Goal: Task Accomplishment & Management: Manage account settings

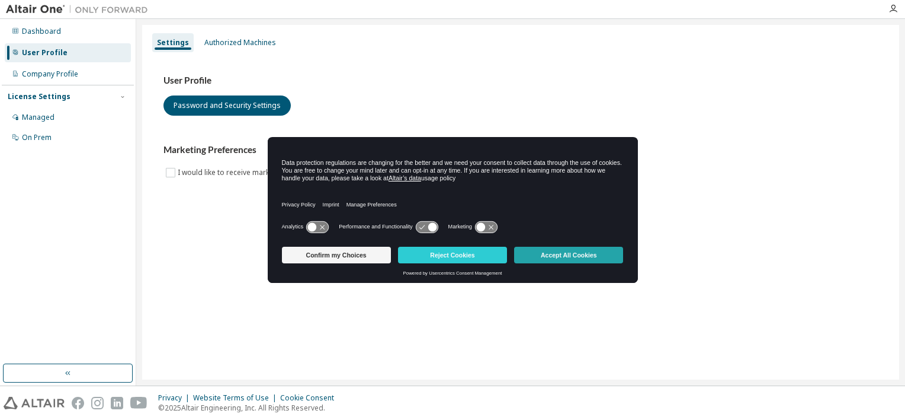
click at [558, 251] on button "Accept All Cookies" at bounding box center [568, 254] width 109 height 17
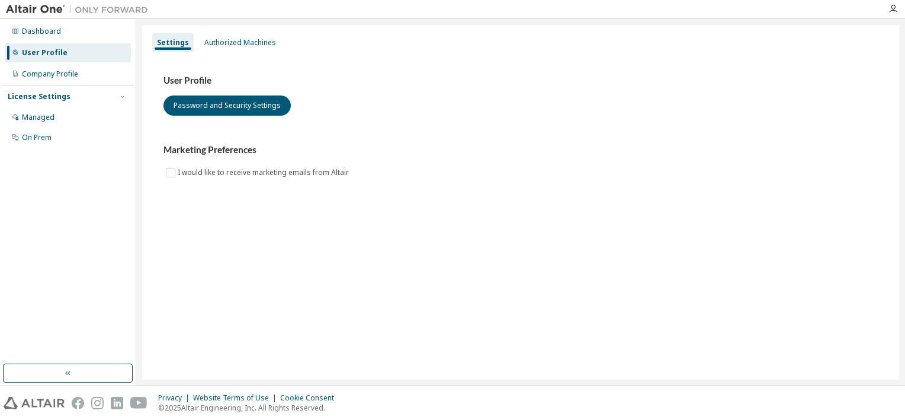
click at [239, 54] on div "User Profile Password and Security Settings Marketing Preferences I would like …" at bounding box center [520, 134] width 743 height 162
click at [239, 45] on div "Authorized Machines" at bounding box center [240, 42] width 72 height 9
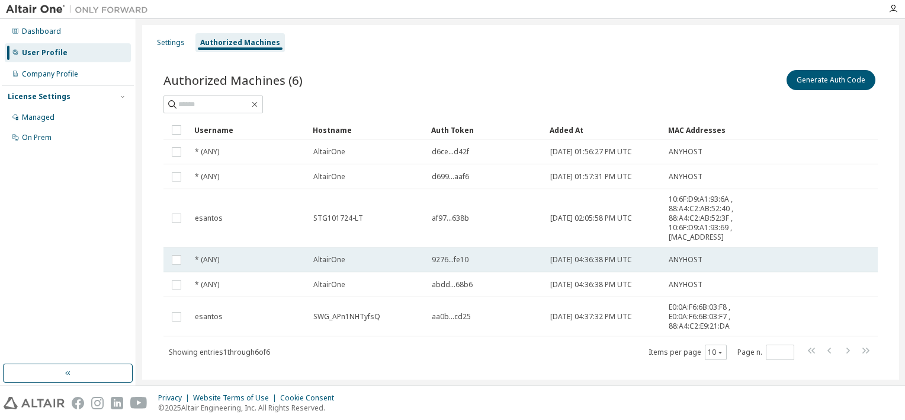
scroll to position [18, 0]
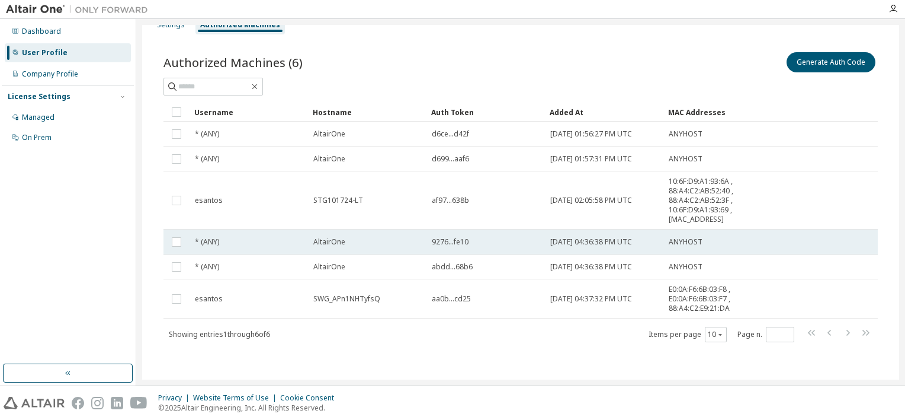
click at [286, 267] on div "* (ANY)" at bounding box center [249, 266] width 108 height 9
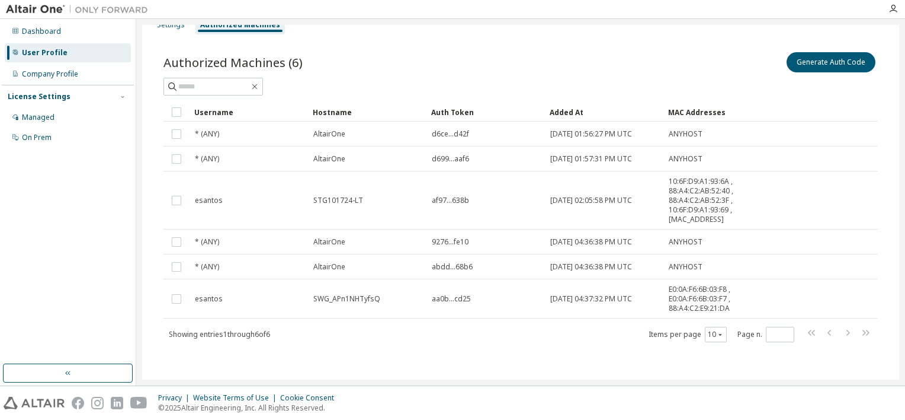
click at [633, 57] on div "Generate Auth Code" at bounding box center [699, 62] width 357 height 25
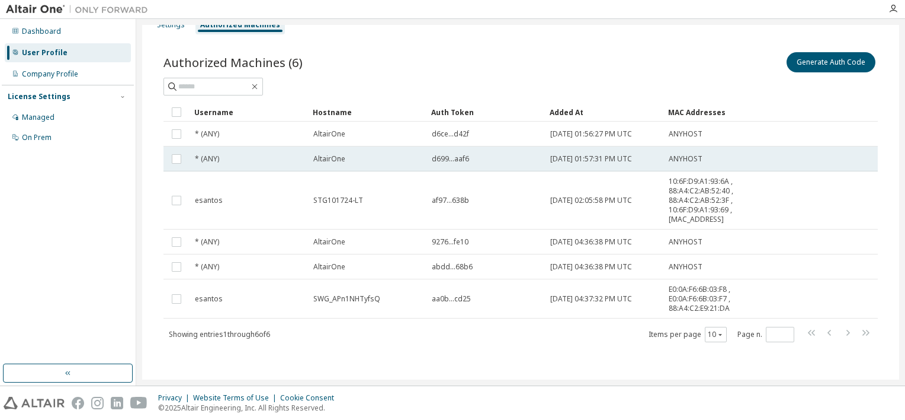
scroll to position [0, 0]
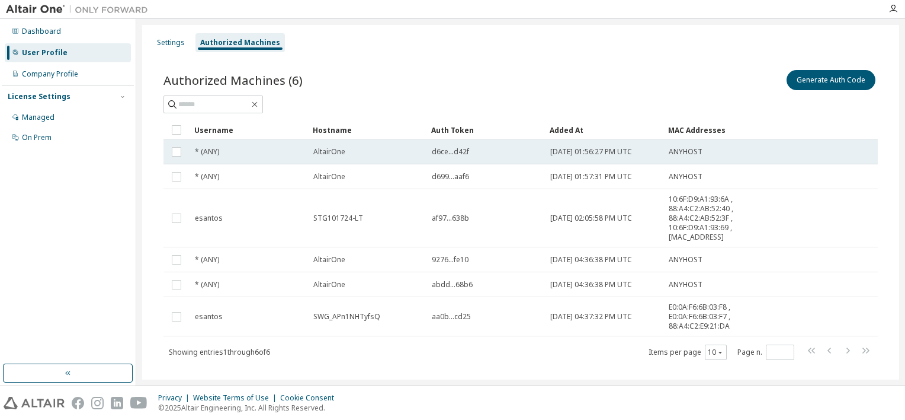
click at [632, 153] on span "[DATE] 01:56:27 PM UTC" at bounding box center [591, 151] width 82 height 9
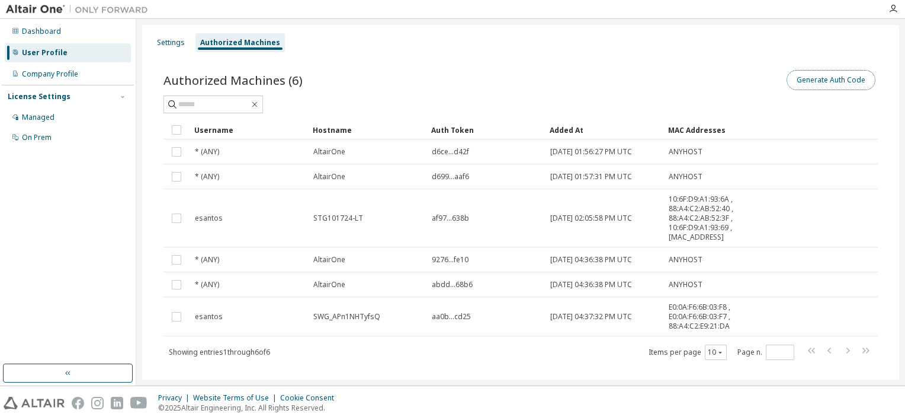
click at [809, 89] on button "Generate Auth Code" at bounding box center [831, 80] width 89 height 20
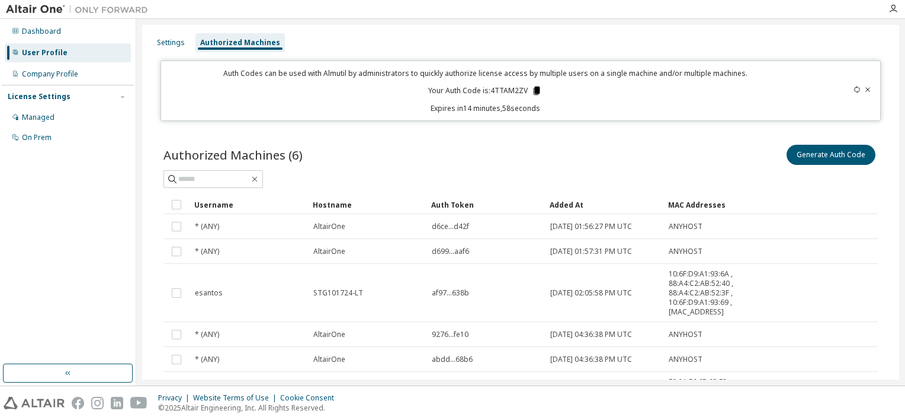
click at [532, 90] on icon at bounding box center [537, 90] width 11 height 11
click at [529, 164] on div "Generate Auth Code" at bounding box center [699, 154] width 357 height 25
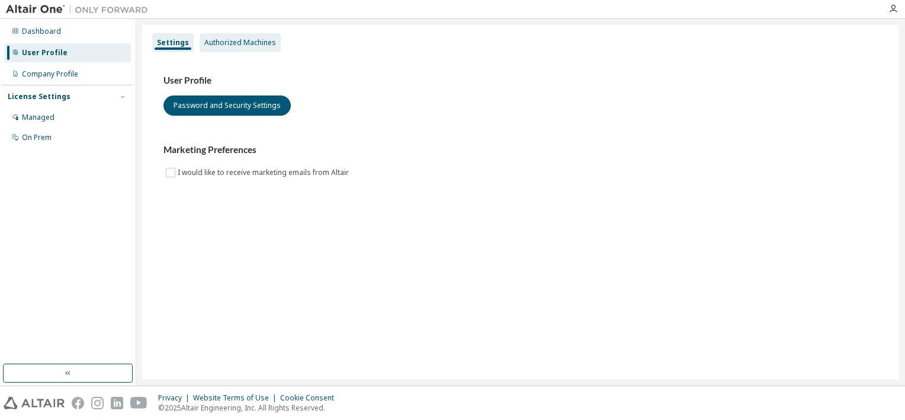
click at [242, 49] on div "Authorized Machines" at bounding box center [240, 42] width 81 height 19
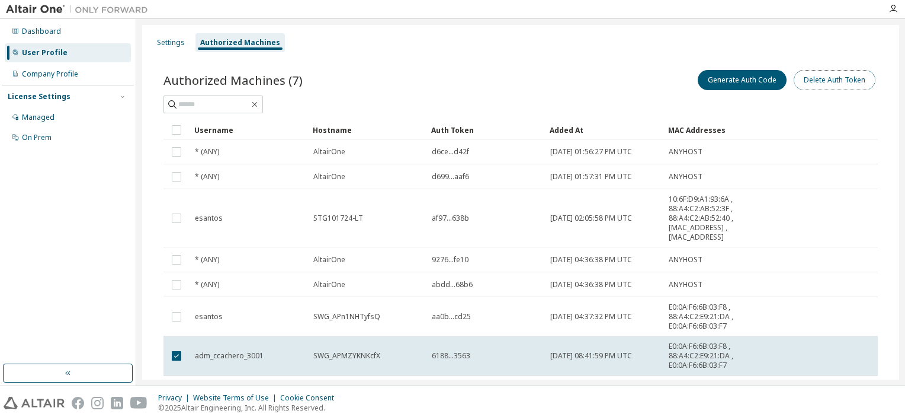
click at [837, 78] on button "Delete Auth Token" at bounding box center [835, 80] width 82 height 20
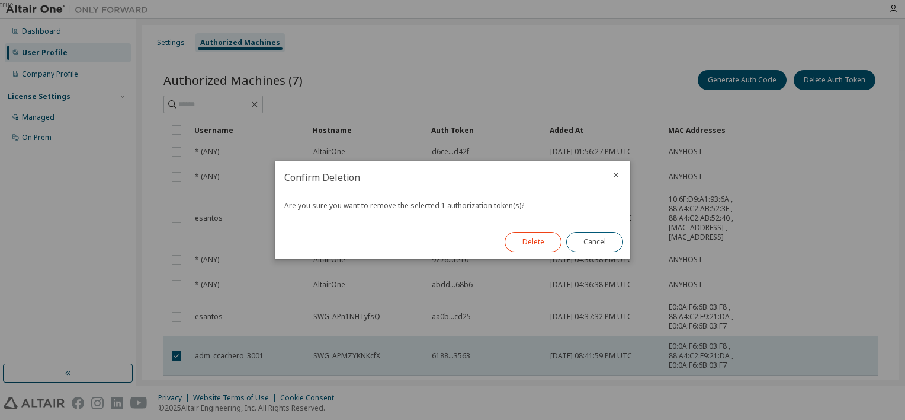
click at [541, 241] on button "Delete" at bounding box center [533, 242] width 57 height 20
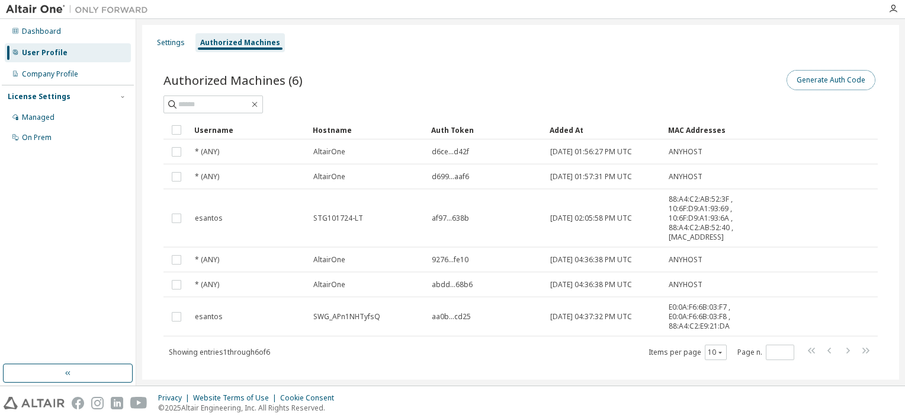
click at [813, 80] on button "Generate Auth Code" at bounding box center [831, 80] width 89 height 20
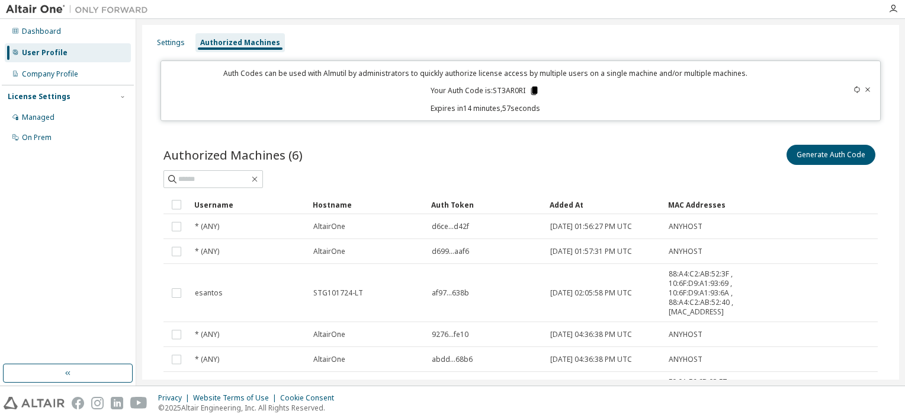
click at [532, 90] on icon at bounding box center [535, 91] width 7 height 8
click at [854, 92] on icon at bounding box center [857, 89] width 7 height 7
click at [865, 88] on icon at bounding box center [868, 89] width 7 height 7
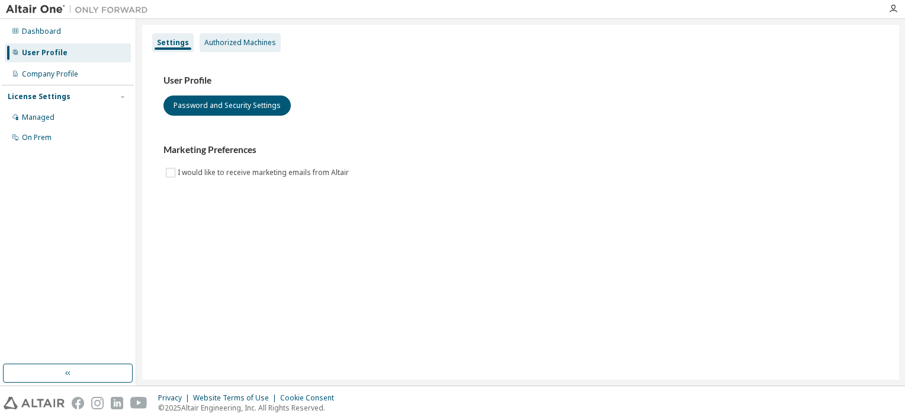
click at [245, 44] on div "Authorized Machines" at bounding box center [240, 42] width 72 height 9
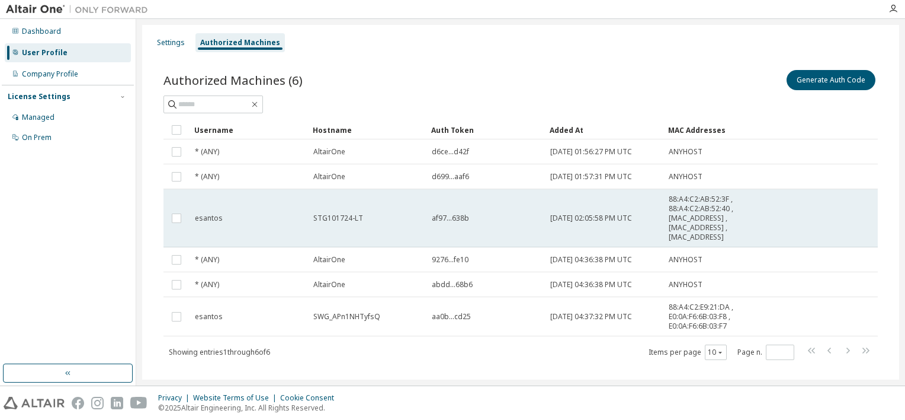
scroll to position [18, 0]
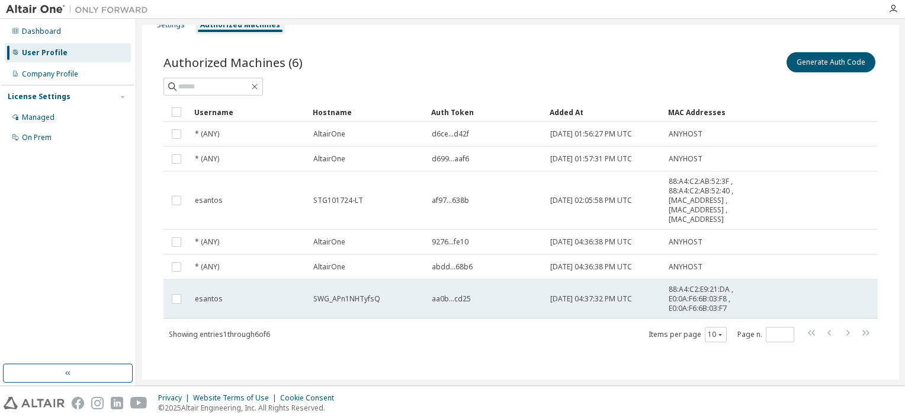
click at [216, 296] on span "esantos" at bounding box center [209, 298] width 28 height 9
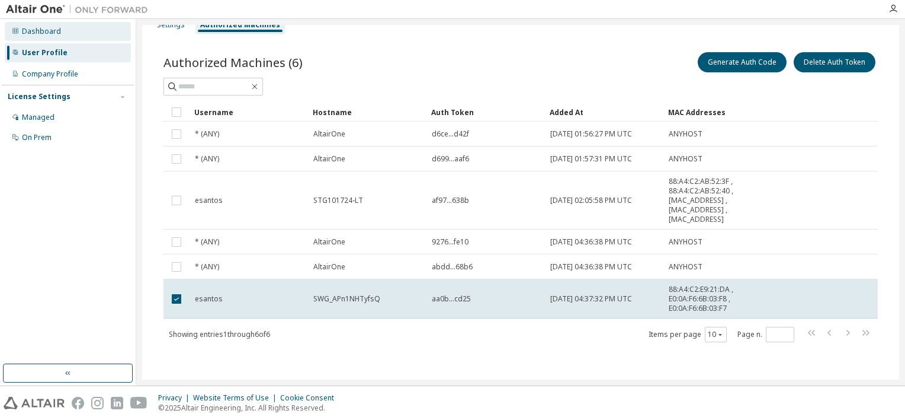
click at [40, 28] on div "Dashboard" at bounding box center [41, 31] width 39 height 9
